Goal: Task Accomplishment & Management: Complete application form

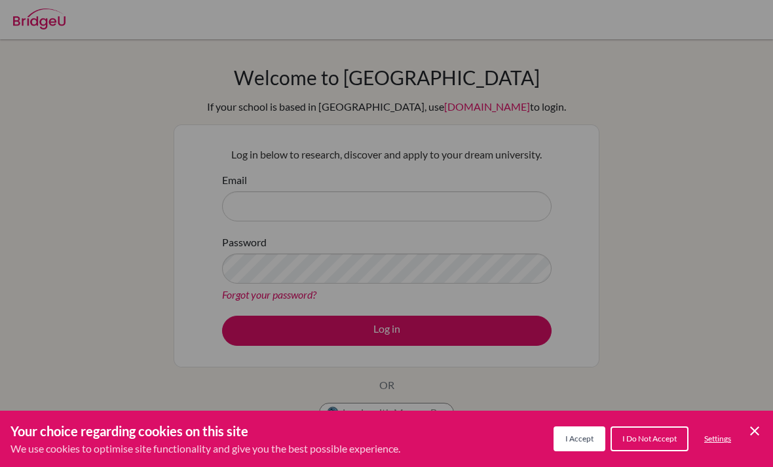
scroll to position [45, 0]
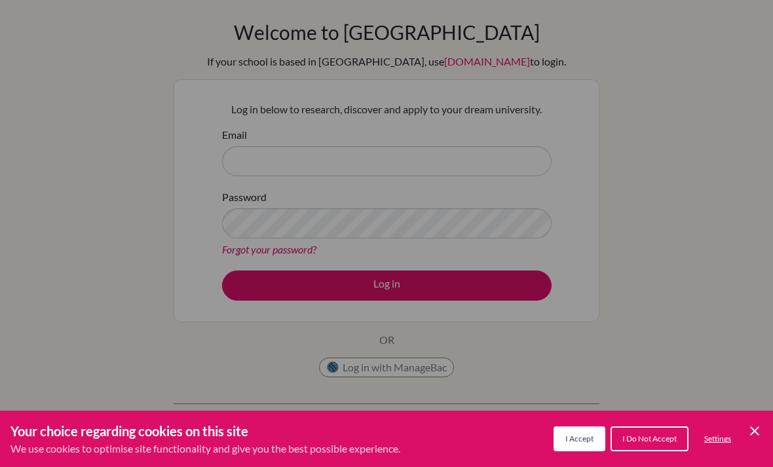
click at [752, 435] on icon "Save and close" at bounding box center [754, 430] width 9 height 9
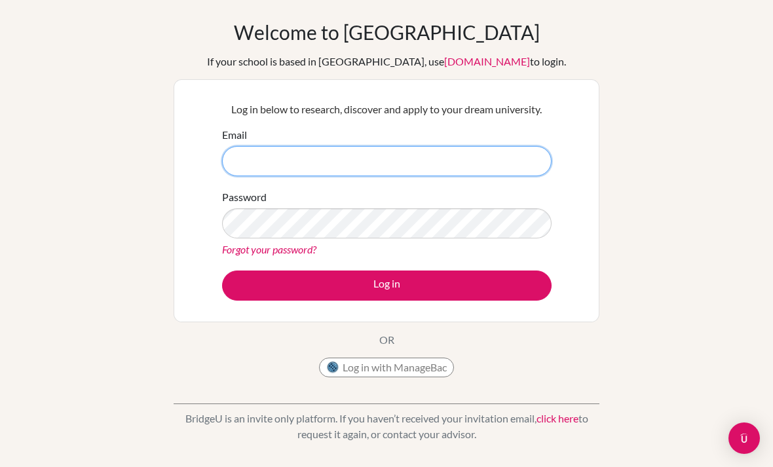
click at [365, 172] on input "Email" at bounding box center [386, 161] width 329 height 30
type input "a"
type input "c"
type input "s"
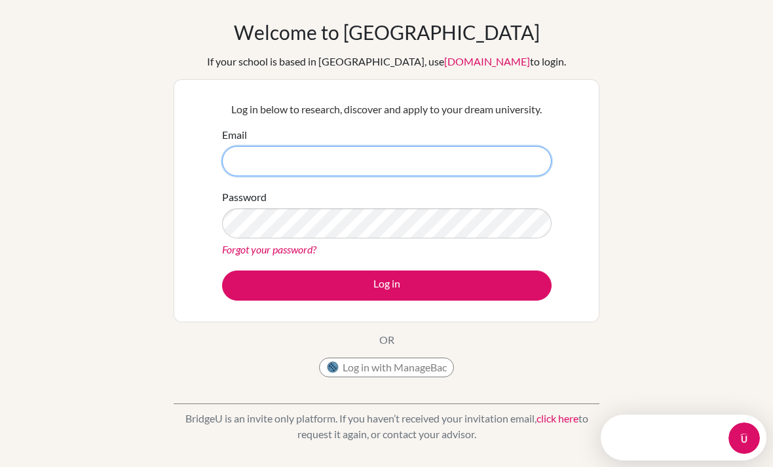
scroll to position [0, 0]
type input "X"
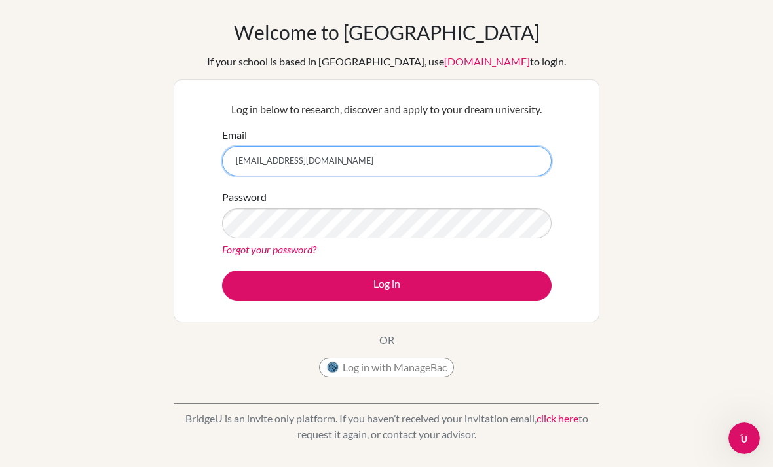
type input "[EMAIL_ADDRESS][DOMAIN_NAME]"
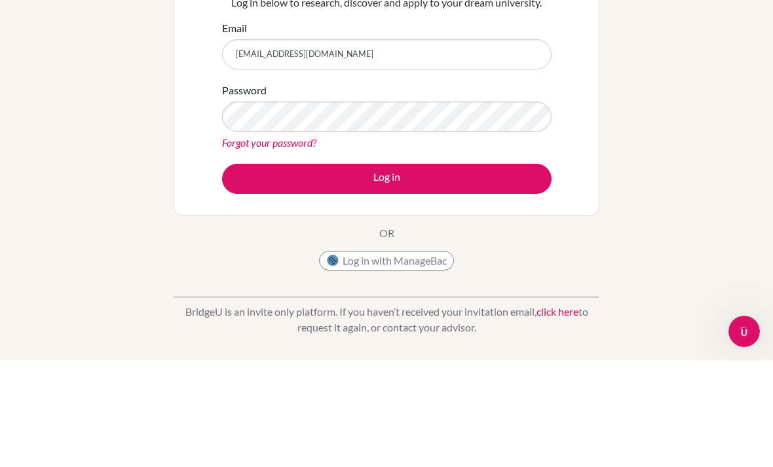
click at [477, 270] on button "Log in" at bounding box center [386, 285] width 329 height 30
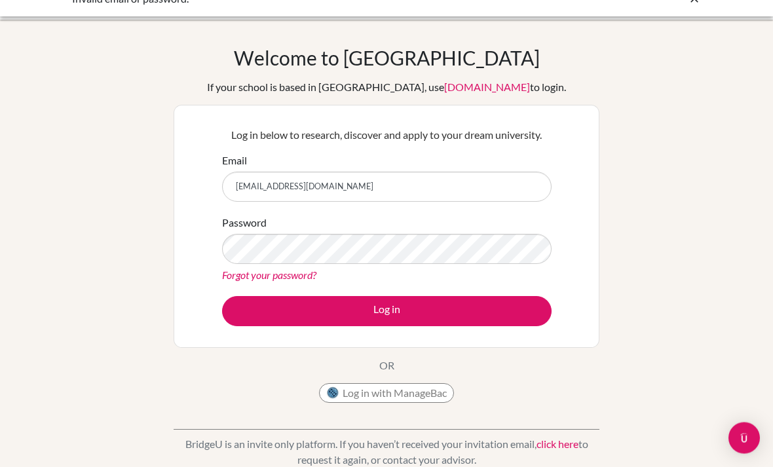
scroll to position [18, 0]
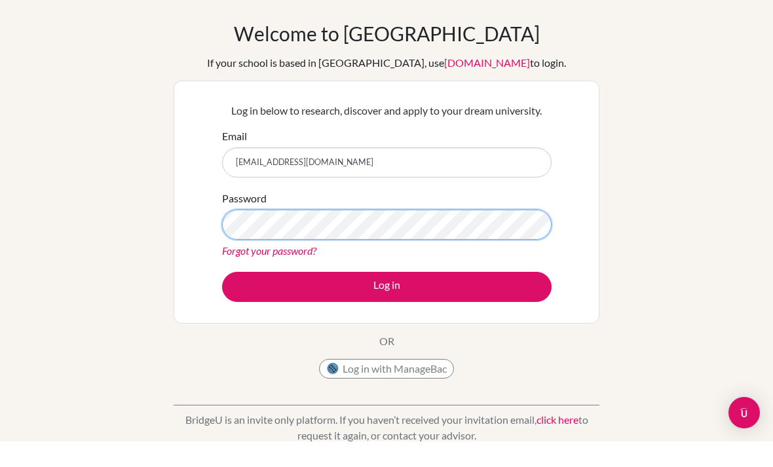
click at [386, 297] on button "Log in" at bounding box center [386, 312] width 329 height 30
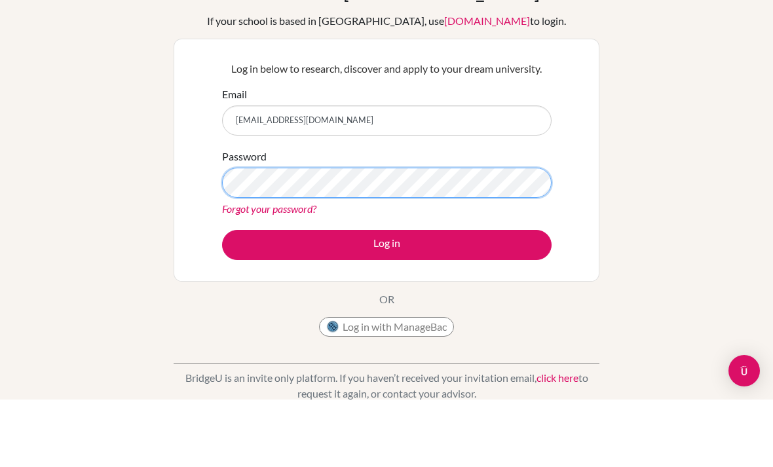
scroll to position [86, 0]
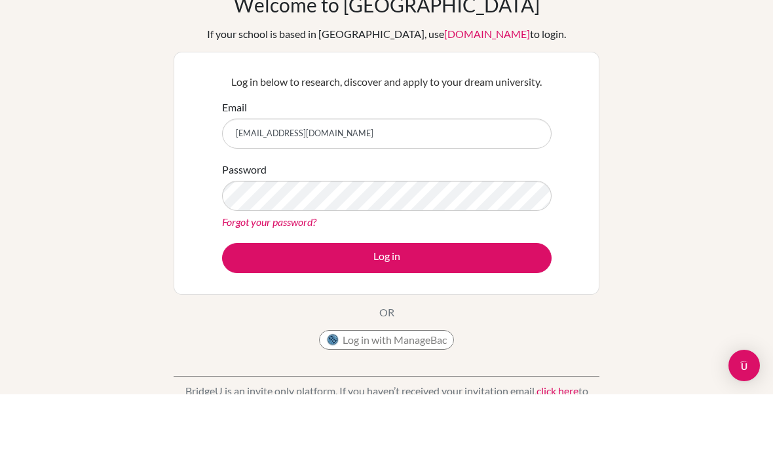
scroll to position [73, 0]
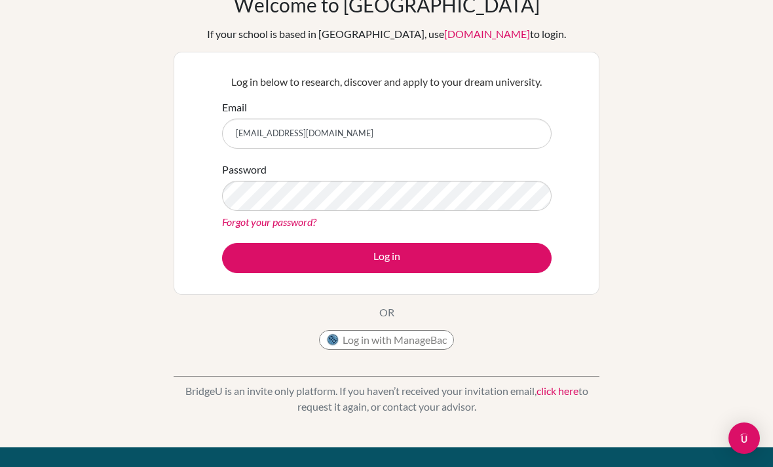
click at [440, 358] on div "BridgeU is an invite only platform. If you haven’t received your invitation ema…" at bounding box center [387, 388] width 426 height 65
click at [447, 348] on button "Log in with ManageBac" at bounding box center [386, 340] width 135 height 20
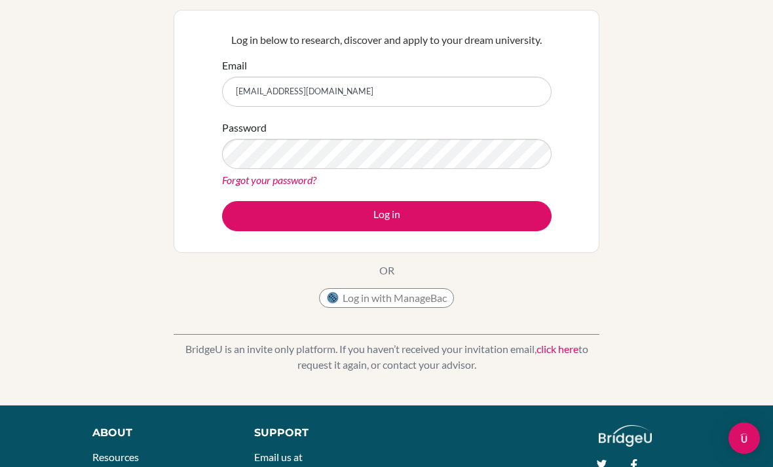
scroll to position [70, 0]
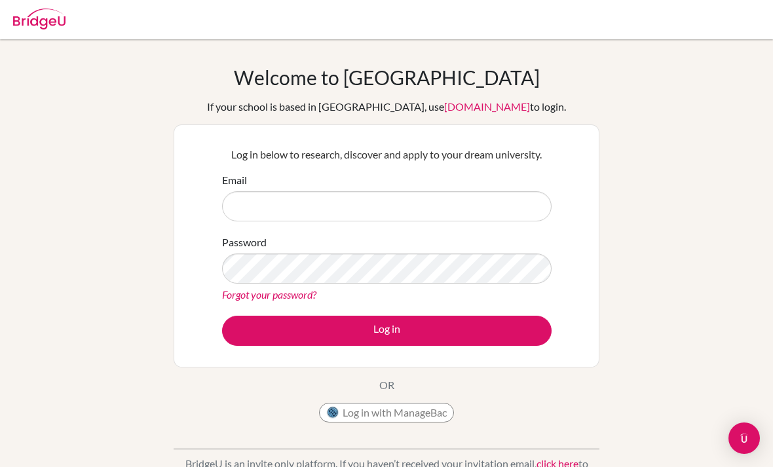
scroll to position [194, 0]
